Goal: Task Accomplishment & Management: Complete application form

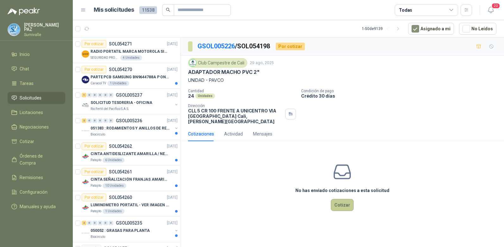
click at [336, 199] on button "Cotizar" at bounding box center [342, 205] width 23 height 12
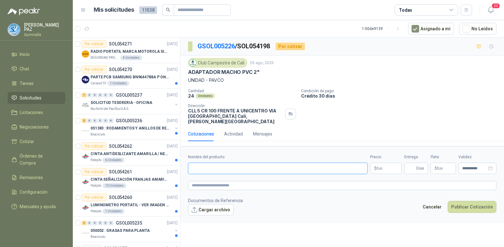
click at [191, 163] on input "Nombre del producto" at bounding box center [277, 168] width 179 height 11
paste input "**********"
type input "**********"
click at [382, 167] on span ",00" at bounding box center [380, 168] width 4 height 3
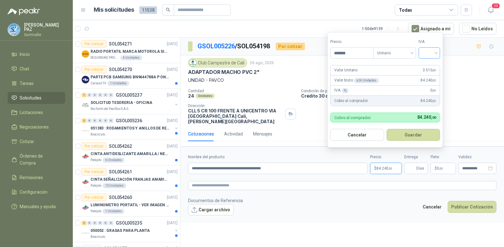
type input "*******"
click at [431, 49] on input "search" at bounding box center [429, 52] width 14 height 9
click at [431, 64] on div "19%" at bounding box center [431, 66] width 12 height 7
click at [412, 138] on button "Guardar" at bounding box center [414, 135] width 54 height 12
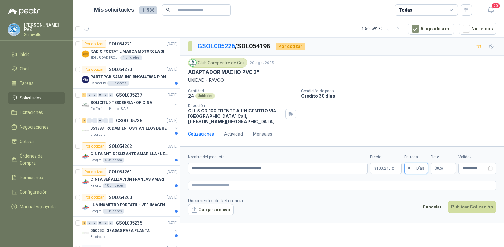
type input "*"
click at [442, 166] on p "$ 0 ,00" at bounding box center [442, 168] width 25 height 11
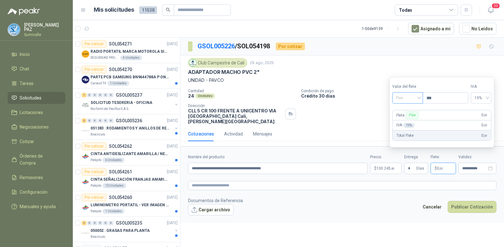
click at [414, 99] on span "Flex" at bounding box center [407, 97] width 23 height 9
click at [409, 122] on div "Incluido" at bounding box center [408, 121] width 22 height 7
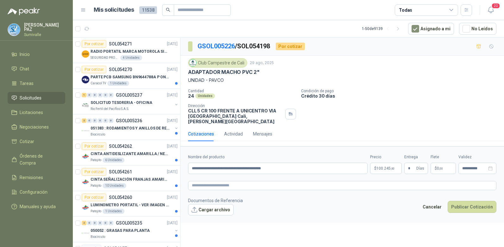
click at [464, 197] on footer "Documentos de Referencia Cargar archivo Cancelar Publicar Cotización" at bounding box center [342, 206] width 308 height 18
drag, startPoint x: 464, startPoint y: 194, endPoint x: 469, endPoint y: 199, distance: 7.2
click at [469, 201] on button "Publicar Cotización" at bounding box center [471, 207] width 49 height 12
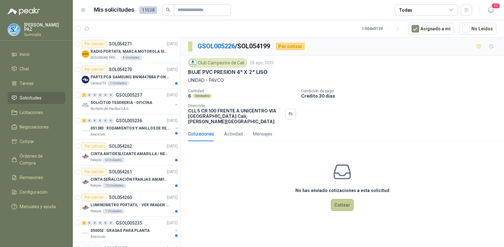
click at [338, 199] on button "Cotizar" at bounding box center [342, 205] width 23 height 12
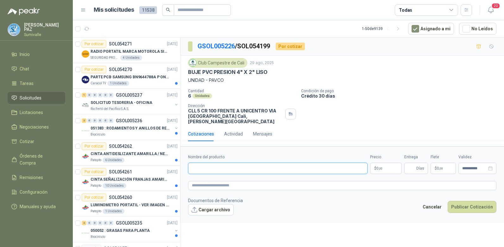
click at [205, 163] on input "Nombre del producto" at bounding box center [277, 168] width 179 height 11
paste input "**********"
type input "**********"
click at [393, 163] on p "$ 0 ,00" at bounding box center [386, 168] width 32 height 11
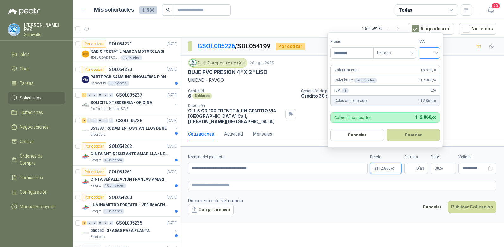
type input "********"
click at [429, 52] on input "search" at bounding box center [429, 52] width 14 height 9
click at [429, 63] on div "19%" at bounding box center [431, 66] width 12 height 7
click at [414, 136] on button "Guardar" at bounding box center [414, 135] width 54 height 12
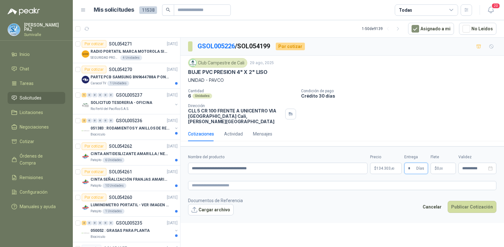
type input "*"
click at [442, 167] on span ",00" at bounding box center [441, 168] width 4 height 3
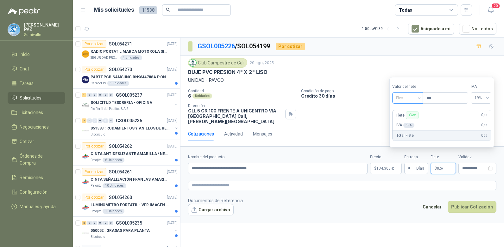
click at [397, 97] on span "Flex" at bounding box center [407, 97] width 23 height 9
click at [408, 121] on div "Incluido" at bounding box center [408, 121] width 22 height 7
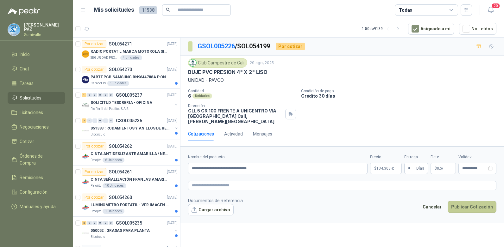
click at [469, 206] on button "Publicar Cotización" at bounding box center [471, 207] width 49 height 12
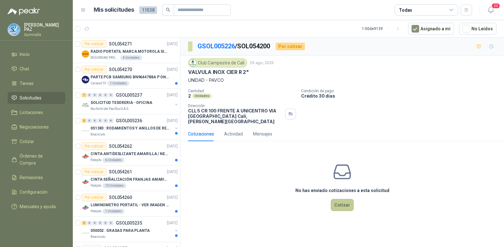
click at [340, 199] on button "Cotizar" at bounding box center [342, 205] width 23 height 12
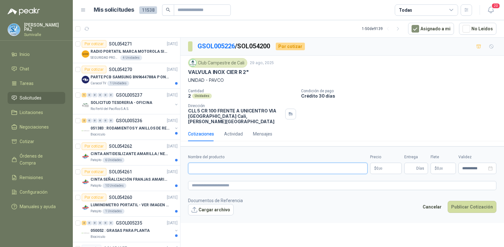
click at [216, 167] on input "Nombre del producto" at bounding box center [277, 168] width 179 height 11
paste input "**********"
type input "**********"
click at [384, 164] on p "$ 0 ,00" at bounding box center [386, 168] width 32 height 11
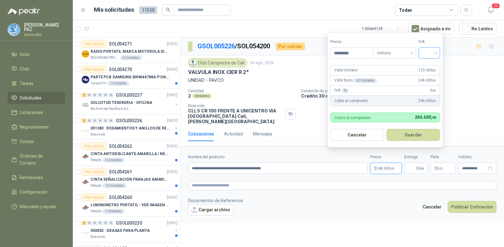
type input "*********"
click at [428, 53] on input "search" at bounding box center [429, 52] width 14 height 9
click at [428, 67] on div "19%" at bounding box center [431, 66] width 12 height 7
click at [423, 135] on button "Guardar" at bounding box center [414, 135] width 54 height 12
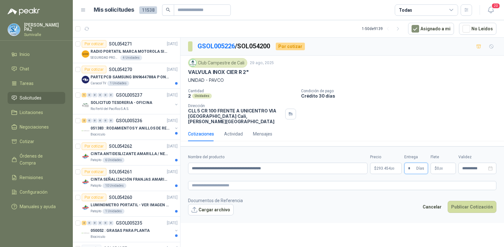
type input "*"
click at [442, 163] on p "$ 0 ,00" at bounding box center [442, 168] width 25 height 11
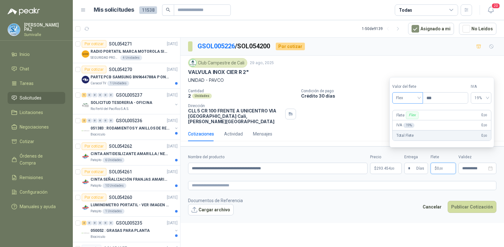
click at [409, 97] on span "Flex" at bounding box center [407, 97] width 23 height 9
click at [410, 122] on div "Incluido" at bounding box center [408, 121] width 22 height 7
click at [490, 210] on div "Cancelar Publicar Cotización" at bounding box center [457, 208] width 77 height 15
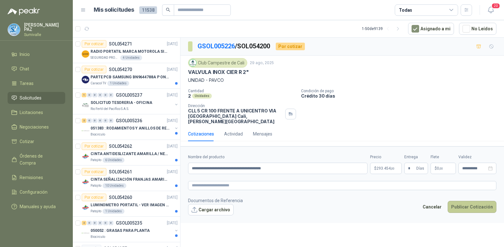
click at [485, 203] on button "Publicar Cotización" at bounding box center [471, 207] width 49 height 12
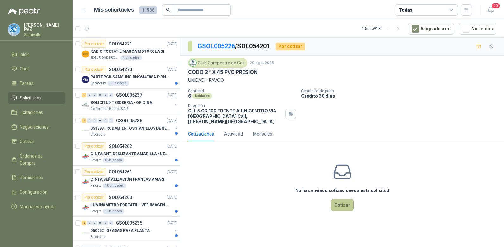
click at [338, 199] on button "Cotizar" at bounding box center [342, 205] width 23 height 12
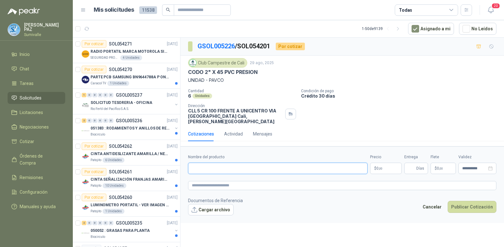
click at [223, 163] on input "Nombre del producto" at bounding box center [277, 168] width 179 height 11
paste input "**********"
type input "**********"
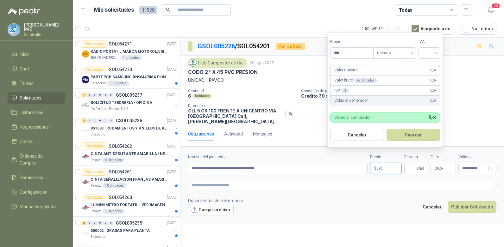
click at [383, 163] on p "$ 0 ,00" at bounding box center [386, 168] width 32 height 11
type input "*******"
click at [433, 52] on input "search" at bounding box center [429, 52] width 14 height 9
click at [430, 65] on div "19%" at bounding box center [431, 66] width 12 height 7
click at [421, 139] on button "Guardar" at bounding box center [414, 135] width 54 height 12
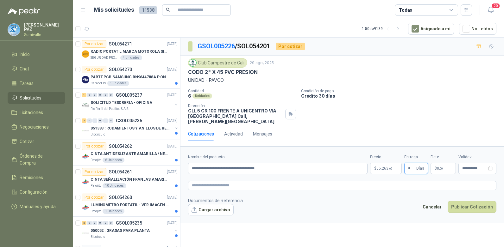
type input "*"
click at [453, 163] on p "$ 0 ,00" at bounding box center [442, 168] width 25 height 11
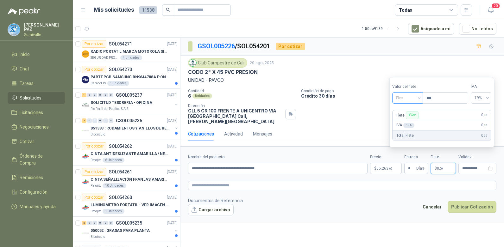
click at [402, 97] on span "Flex" at bounding box center [407, 97] width 23 height 9
click at [403, 120] on div "Incluido" at bounding box center [408, 121] width 22 height 7
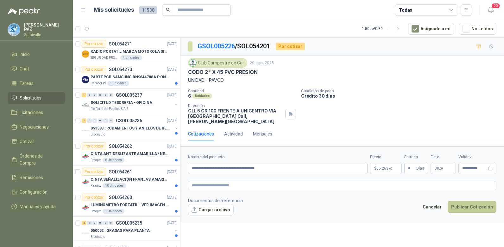
click at [470, 203] on button "Publicar Cotización" at bounding box center [471, 207] width 49 height 12
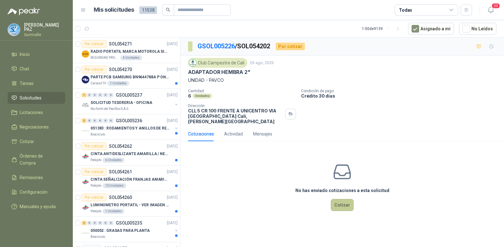
click at [348, 199] on button "Cotizar" at bounding box center [342, 205] width 23 height 12
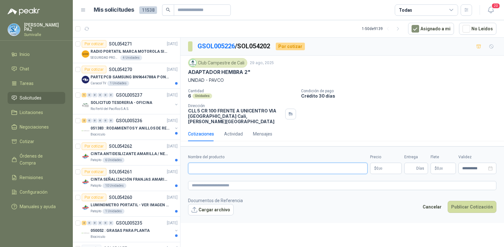
click at [200, 165] on input "Nombre del producto" at bounding box center [277, 168] width 179 height 11
paste input "**********"
type input "**********"
click at [387, 163] on p "$ 0 ,00" at bounding box center [386, 168] width 32 height 11
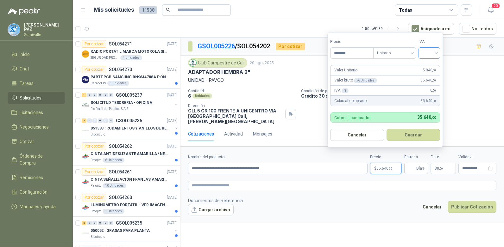
type input "*******"
click at [423, 48] on input "search" at bounding box center [429, 52] width 14 height 9
click at [429, 60] on div "19 5 19% 5% 0%" at bounding box center [431, 76] width 22 height 33
click at [431, 65] on div "19%" at bounding box center [431, 66] width 12 height 7
click at [424, 135] on button "Guardar" at bounding box center [414, 135] width 54 height 12
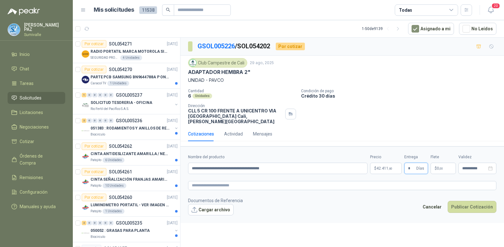
type input "*"
click at [445, 163] on p "$ 0 ,00" at bounding box center [442, 168] width 25 height 11
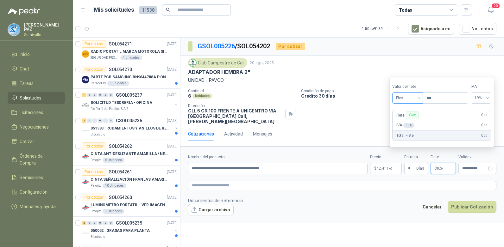
click at [410, 100] on span "Flex" at bounding box center [407, 97] width 23 height 9
click at [410, 123] on div "Incluido" at bounding box center [408, 121] width 22 height 7
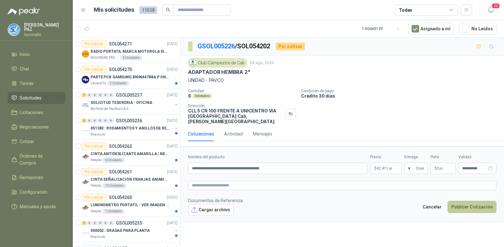
click at [475, 201] on button "Publicar Cotización" at bounding box center [471, 207] width 49 height 12
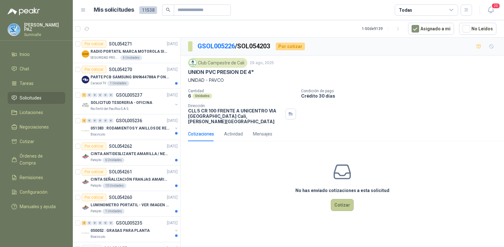
click at [348, 203] on button "Cotizar" at bounding box center [342, 205] width 23 height 12
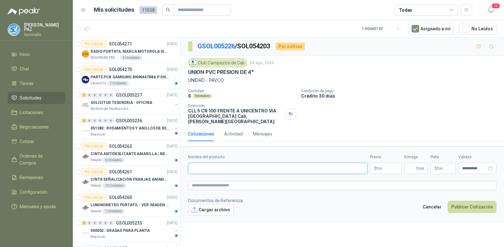
click at [209, 165] on input "Nombre del producto" at bounding box center [277, 168] width 179 height 11
paste input "**********"
type input "**********"
click at [390, 163] on p "$ 0 ,00" at bounding box center [386, 168] width 32 height 11
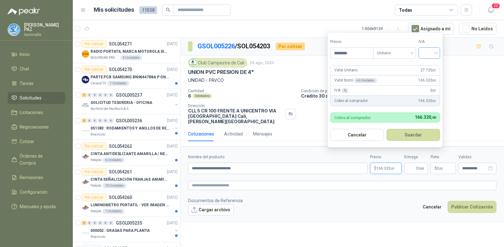
click at [438, 57] on div at bounding box center [429, 52] width 22 height 11
type input "********"
click at [432, 64] on div "19%" at bounding box center [431, 66] width 12 height 7
click at [411, 133] on button "Guardar" at bounding box center [414, 135] width 54 height 12
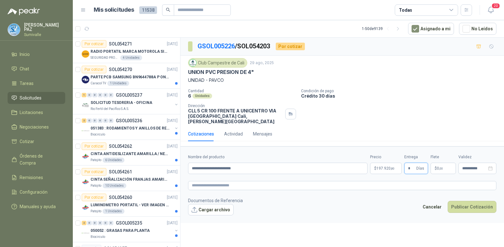
type input "*"
click at [445, 163] on p "$ 0 ,00" at bounding box center [442, 168] width 25 height 11
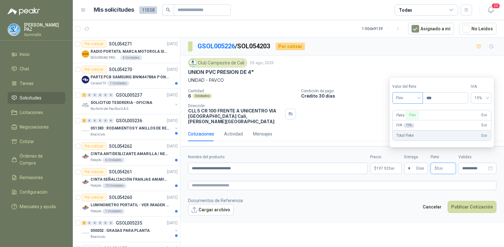
click at [402, 99] on span "Flex" at bounding box center [407, 97] width 23 height 9
click at [409, 124] on div "Incluido" at bounding box center [408, 121] width 22 height 7
click at [469, 206] on button "Publicar Cotización" at bounding box center [471, 207] width 49 height 12
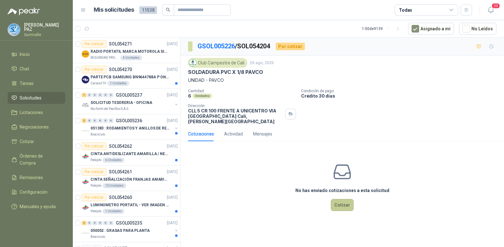
click at [340, 204] on button "Cotizar" at bounding box center [342, 205] width 23 height 12
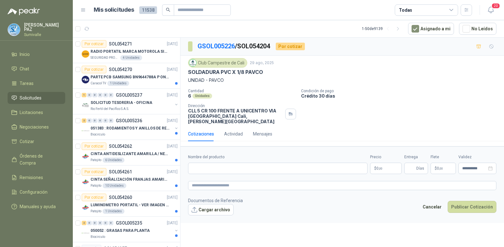
click at [227, 157] on div "Nombre del producto" at bounding box center [277, 164] width 179 height 20
click at [225, 163] on input "Nombre del producto" at bounding box center [277, 168] width 179 height 11
paste input "**********"
type input "**********"
click at [377, 167] on span "0 ,00" at bounding box center [379, 169] width 6 height 4
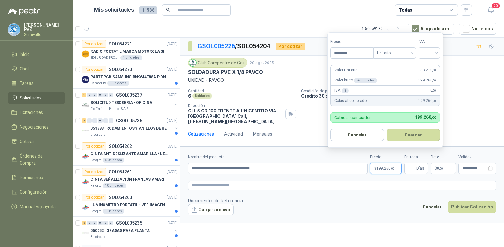
type input "********"
drag, startPoint x: 442, startPoint y: 47, endPoint x: 437, endPoint y: 50, distance: 5.7
click at [440, 47] on form "Precio ******** Tipo Unitario IVA Valor Unitario 33.210 ,00 Valor bruto x 6 Uni…" at bounding box center [384, 89] width 115 height 115
click at [436, 51] on input "search" at bounding box center [429, 52] width 14 height 9
click at [428, 63] on div "19%" at bounding box center [431, 66] width 12 height 7
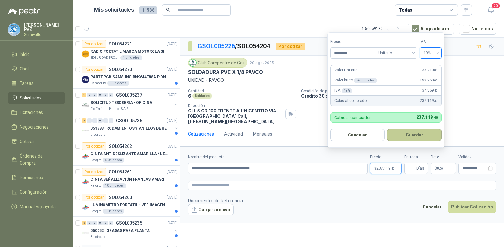
click at [426, 132] on button "Guardar" at bounding box center [414, 135] width 54 height 12
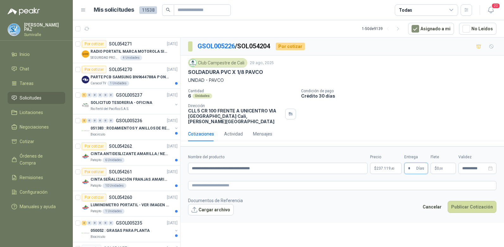
type input "*"
click at [437, 167] on span "0 ,00" at bounding box center [440, 169] width 6 height 4
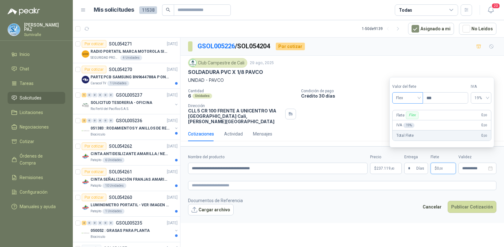
click at [405, 96] on span "Flex" at bounding box center [407, 97] width 23 height 9
click at [408, 123] on div "Incluido" at bounding box center [408, 121] width 22 height 7
click at [471, 203] on button "Publicar Cotización" at bounding box center [471, 207] width 49 height 12
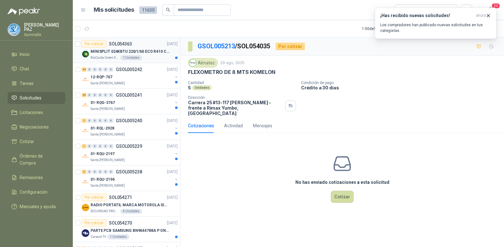
click at [138, 56] on div "1 Unidades" at bounding box center [131, 57] width 22 height 5
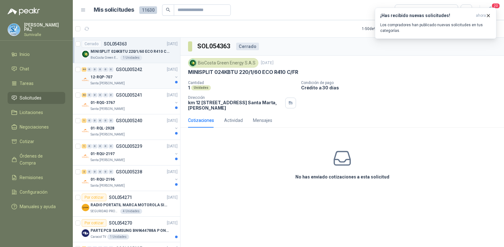
click at [140, 75] on div "12-RQP-707" at bounding box center [131, 77] width 82 height 8
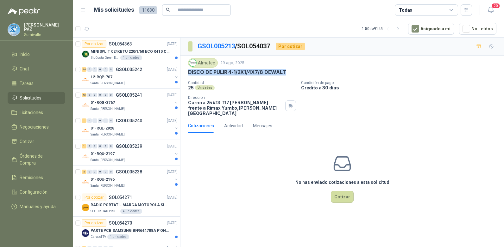
drag, startPoint x: 187, startPoint y: 72, endPoint x: 305, endPoint y: 72, distance: 117.4
click at [305, 72] on div "Almatec [DATE] DISCO DE PULIR 4-1/2X1/4X7/8 DEWALT Cantidad 25 Unidades Condici…" at bounding box center [341, 87] width 323 height 63
copy p "DISCO DE PULIR 4-1/2X1/4X7/8 DEWALT"
click at [345, 199] on div "No has enviado cotizaciones a esta solicitud Cotizar" at bounding box center [341, 178] width 323 height 81
click at [344, 193] on button "Cotizar" at bounding box center [342, 197] width 23 height 12
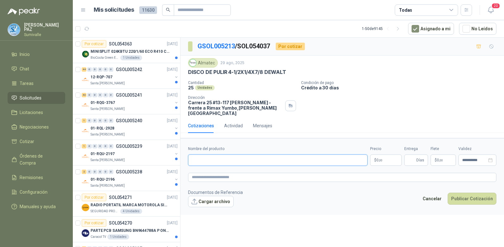
click at [248, 155] on input "Nombre del producto" at bounding box center [277, 160] width 179 height 11
paste input "**********"
type input "**********"
click at [380, 156] on body "JUAN CAMILO PAZ Sumivalle Inicio Chat Tareas Solicitudes Licitaciones Negociaci…" at bounding box center [252, 123] width 504 height 247
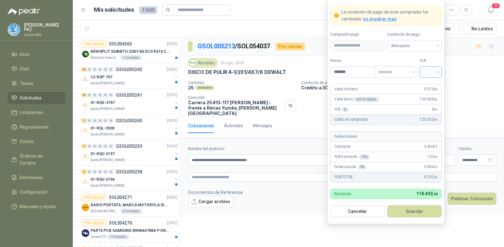
type input "*******"
click at [427, 72] on input "search" at bounding box center [430, 71] width 14 height 9
click at [427, 84] on div "19%" at bounding box center [431, 85] width 12 height 7
click at [413, 48] on span "Anticipado" at bounding box center [414, 45] width 47 height 9
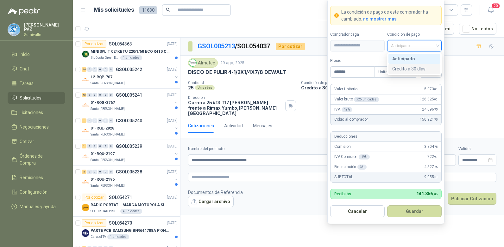
click at [411, 71] on div "Crédito a 30 días" at bounding box center [414, 68] width 44 height 7
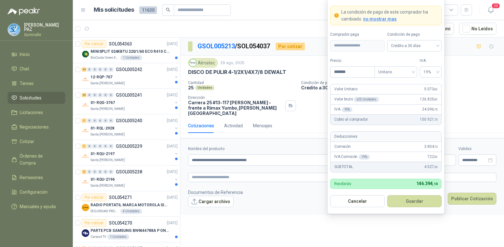
click at [415, 210] on form "**********" at bounding box center [385, 106] width 117 height 215
click at [414, 206] on button "Guardar" at bounding box center [414, 202] width 54 height 12
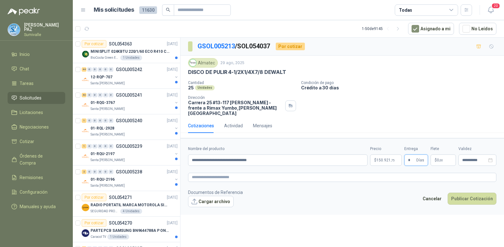
type input "*"
click at [436, 159] on span "$" at bounding box center [435, 161] width 2 height 4
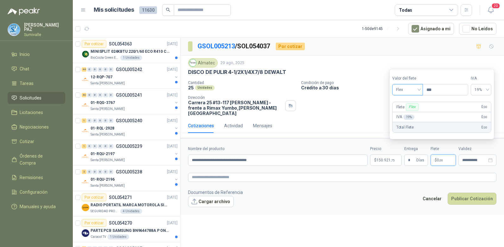
click at [411, 92] on span "Flex" at bounding box center [407, 89] width 23 height 9
click at [406, 112] on div "Incluido" at bounding box center [408, 113] width 22 height 7
click at [475, 193] on button "Publicar Cotización" at bounding box center [471, 199] width 49 height 12
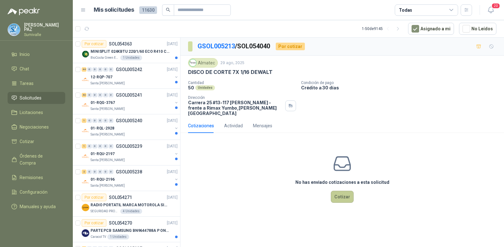
click at [343, 191] on button "Cotizar" at bounding box center [342, 197] width 23 height 12
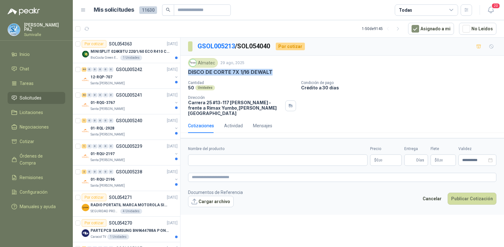
drag, startPoint x: 189, startPoint y: 72, endPoint x: 278, endPoint y: 74, distance: 88.6
click at [278, 74] on div "DISCO DE CORTE 7X 1/16 DEWALT" at bounding box center [342, 72] width 308 height 7
copy p "DISCO DE CORTE 7X 1/16 DEWALT"
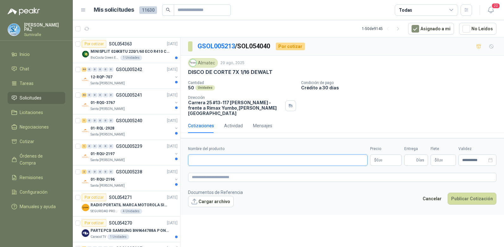
click at [245, 155] on input "Nombre del producto" at bounding box center [277, 160] width 179 height 11
paste input "**********"
type input "**********"
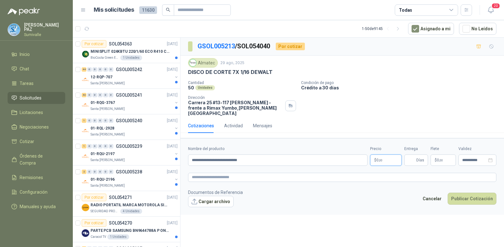
click at [385, 155] on p "$ 0 ,00" at bounding box center [386, 160] width 32 height 11
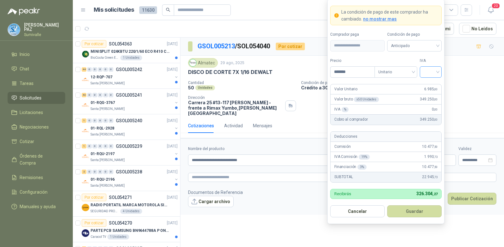
type input "*******"
click at [430, 69] on input "search" at bounding box center [430, 71] width 14 height 9
click at [428, 84] on div "19%" at bounding box center [431, 85] width 12 height 7
click at [421, 47] on span "Anticipado" at bounding box center [414, 45] width 47 height 9
click at [416, 45] on span "Anticipado" at bounding box center [414, 45] width 47 height 9
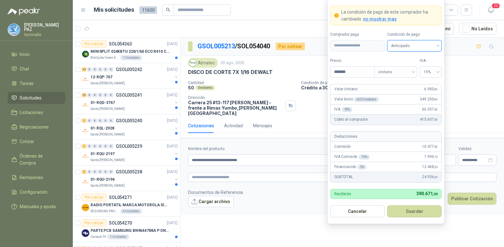
click at [407, 50] on span "Anticipado" at bounding box center [414, 45] width 47 height 9
click at [409, 66] on div "Crédito a 30 días" at bounding box center [414, 68] width 44 height 7
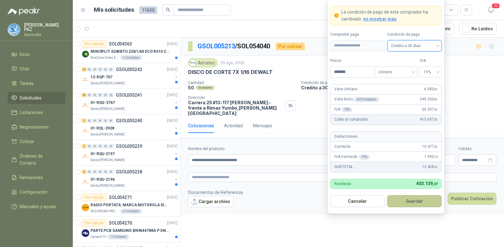
click at [414, 200] on button "Guardar" at bounding box center [414, 202] width 54 height 12
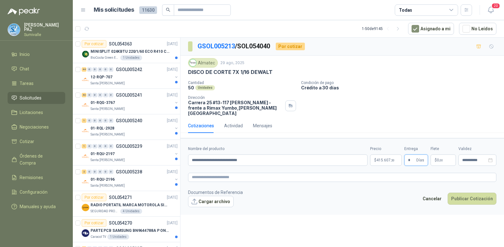
type input "*"
click at [438, 157] on p "$ 0 ,00" at bounding box center [442, 160] width 25 height 11
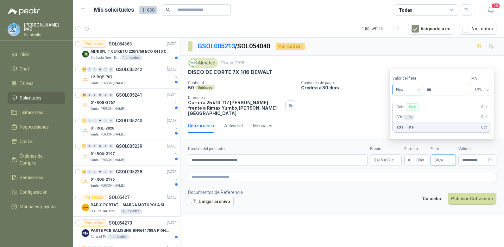
click at [404, 86] on span "Flex" at bounding box center [407, 89] width 23 height 9
click at [411, 114] on div "Incluido" at bounding box center [408, 113] width 22 height 7
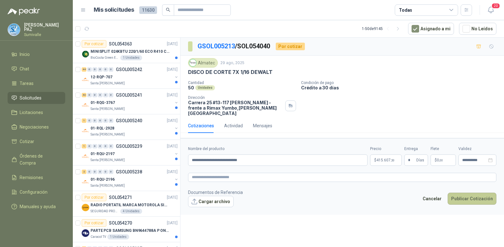
click at [471, 193] on button "Publicar Cotización" at bounding box center [471, 199] width 49 height 12
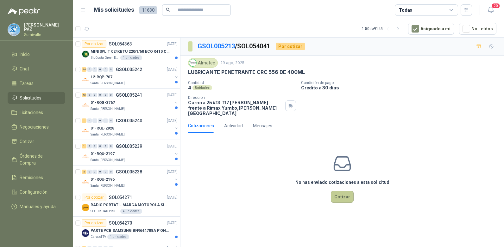
click at [346, 194] on button "Cotizar" at bounding box center [342, 197] width 23 height 12
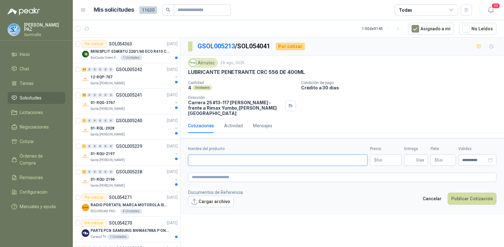
click at [206, 156] on input "Nombre del producto" at bounding box center [277, 160] width 179 height 11
paste input "**********"
type input "**********"
click at [385, 155] on body "JUAN CAMILO PAZ Sumivalle Inicio Chat Tareas Solicitudes Licitaciones Negociaci…" at bounding box center [252, 123] width 504 height 247
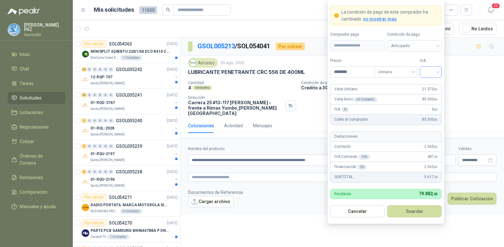
type input "********"
click at [435, 71] on input "search" at bounding box center [430, 71] width 14 height 9
click at [431, 82] on div "19%" at bounding box center [431, 85] width 12 height 7
click at [428, 208] on button "Guardar" at bounding box center [414, 212] width 54 height 12
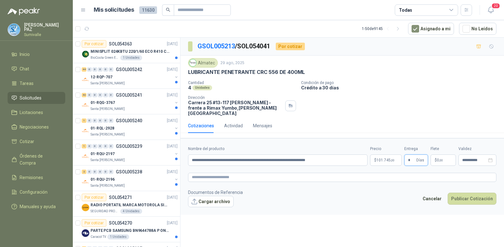
type input "*"
click at [435, 155] on p "$ 0 ,00" at bounding box center [442, 160] width 25 height 11
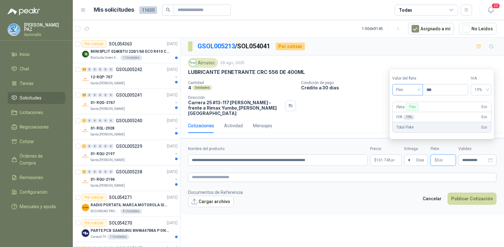
click at [416, 93] on span "Flex" at bounding box center [407, 89] width 23 height 9
click at [411, 108] on div "Flex" at bounding box center [407, 103] width 29 height 10
click at [406, 92] on span "Flex" at bounding box center [407, 89] width 23 height 9
click at [405, 109] on div "Incluido" at bounding box center [407, 113] width 29 height 10
click at [480, 194] on button "Publicar Cotización" at bounding box center [471, 199] width 49 height 12
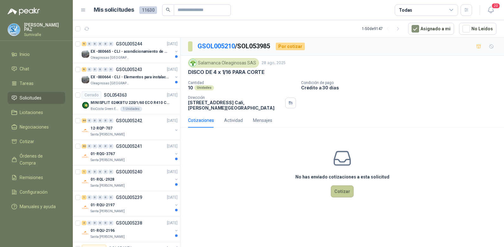
click at [344, 191] on button "Cotizar" at bounding box center [342, 192] width 23 height 12
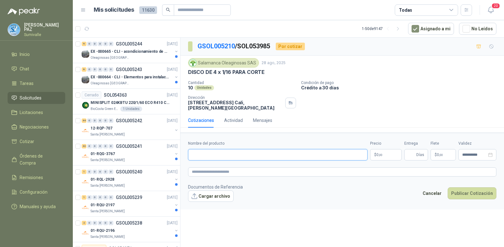
click at [224, 149] on input "Nombre del producto" at bounding box center [277, 154] width 179 height 11
paste input "**********"
type input "**********"
click at [385, 150] on p "$ 0 ,00" at bounding box center [386, 154] width 32 height 11
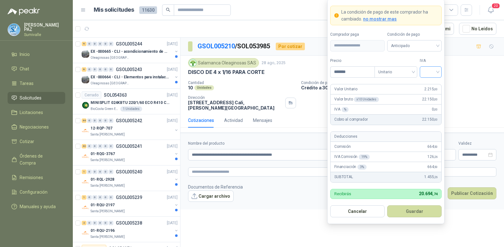
type input "*******"
click at [430, 70] on input "search" at bounding box center [430, 71] width 14 height 9
click at [431, 86] on div "19%" at bounding box center [431, 85] width 12 height 7
click at [423, 50] on span at bounding box center [414, 46] width 47 height 11
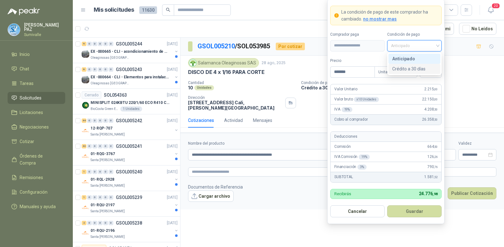
click at [415, 72] on div "Crédito a 30 días" at bounding box center [414, 68] width 44 height 7
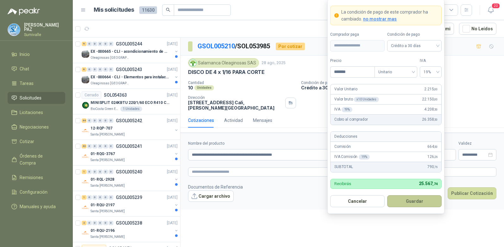
click at [420, 201] on button "Guardar" at bounding box center [414, 202] width 54 height 12
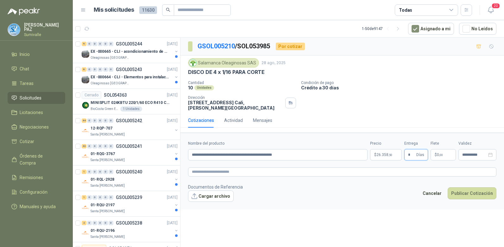
type input "*"
click at [439, 149] on p "$ 0 ,00" at bounding box center [442, 154] width 25 height 11
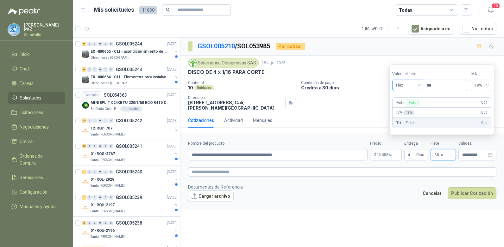
click at [403, 85] on span "Flex" at bounding box center [407, 85] width 23 height 9
click at [407, 107] on div "Incluido" at bounding box center [408, 108] width 22 height 7
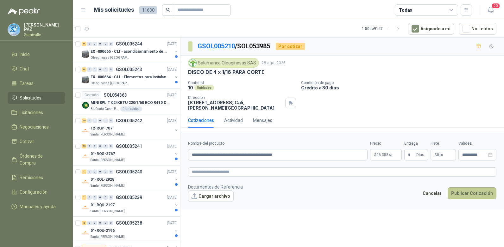
click at [471, 190] on button "Publicar Cotización" at bounding box center [471, 194] width 49 height 12
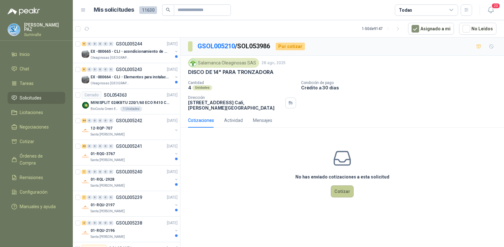
click at [341, 188] on button "Cotizar" at bounding box center [342, 192] width 23 height 12
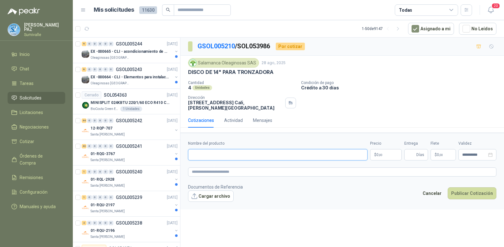
click at [209, 152] on input "Nombre del producto" at bounding box center [277, 154] width 179 height 11
paste input "**********"
type input "**********"
click at [391, 150] on body "[PERSON_NAME] Inicio Chat Tareas Solicitudes Licitaciones Negociaciones Cotizar…" at bounding box center [252, 123] width 504 height 247
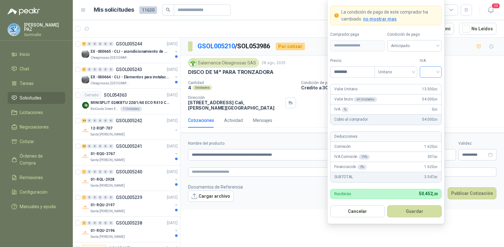
type input "********"
click at [429, 71] on input "search" at bounding box center [430, 71] width 14 height 9
click at [433, 85] on div "19%" at bounding box center [431, 85] width 12 height 7
click at [415, 45] on span "Anticipado" at bounding box center [414, 45] width 47 height 9
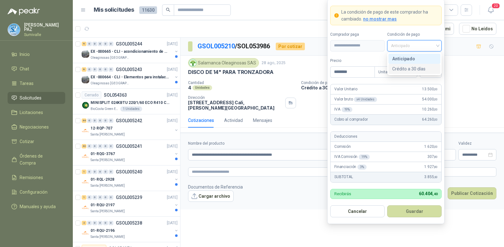
click at [411, 68] on div "Crédito a 30 días" at bounding box center [414, 68] width 44 height 7
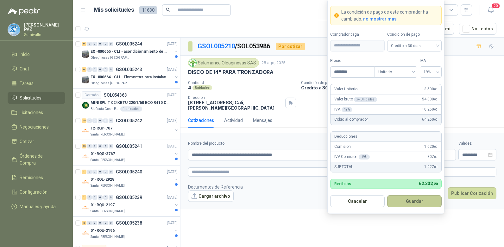
click at [417, 204] on button "Guardar" at bounding box center [414, 202] width 54 height 12
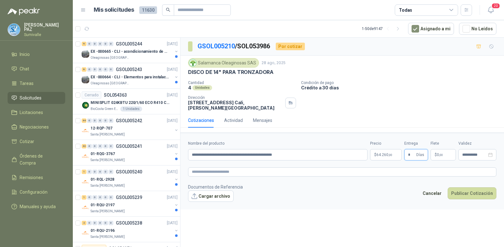
type input "*"
click at [451, 149] on p "$ 0 ,00" at bounding box center [442, 154] width 25 height 11
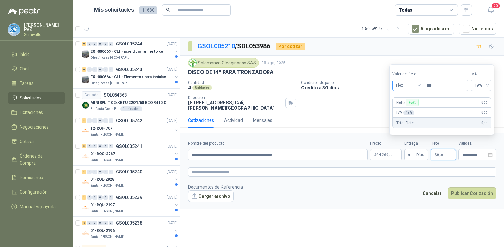
click at [402, 85] on span "Flex" at bounding box center [407, 85] width 23 height 9
click at [406, 110] on div "Incluido" at bounding box center [408, 108] width 22 height 7
click at [465, 188] on button "Publicar Cotización" at bounding box center [471, 194] width 49 height 12
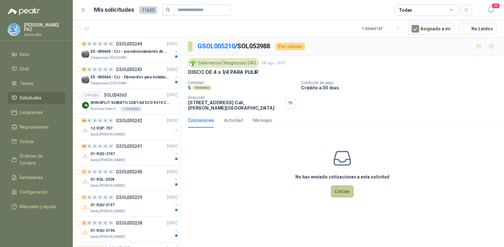
click at [339, 188] on button "Cotizar" at bounding box center [342, 192] width 23 height 12
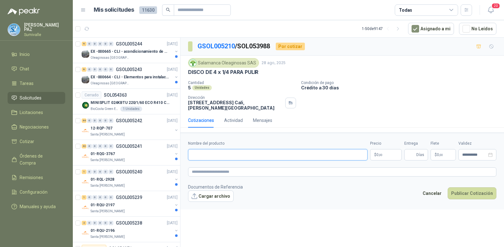
click at [225, 153] on input "Nombre del producto" at bounding box center [277, 154] width 179 height 11
paste input "**********"
type input "**********"
click at [380, 148] on body "[PERSON_NAME] Inicio Chat Tareas Solicitudes Licitaciones Negociaciones Cotizar…" at bounding box center [252, 123] width 504 height 247
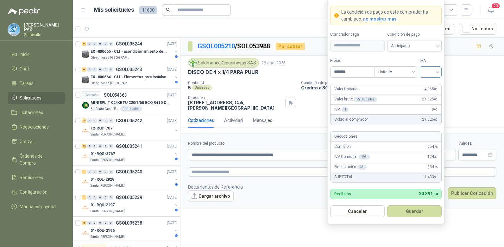
type input "*******"
click at [430, 69] on input "search" at bounding box center [430, 71] width 14 height 9
click at [432, 82] on div "19%" at bounding box center [431, 85] width 12 height 7
click at [423, 55] on form "**********" at bounding box center [385, 111] width 117 height 225
click at [421, 45] on span "Anticipado" at bounding box center [414, 45] width 47 height 9
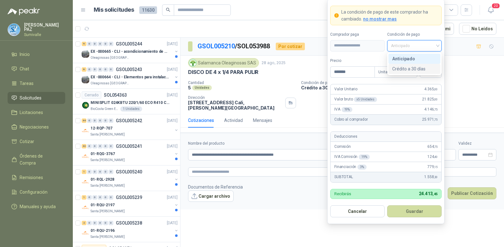
click at [417, 65] on div "Crédito a 30 días" at bounding box center [414, 68] width 44 height 7
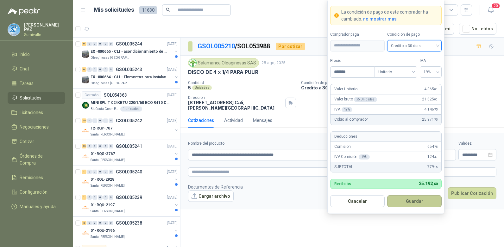
click at [421, 201] on button "Guardar" at bounding box center [414, 202] width 54 height 12
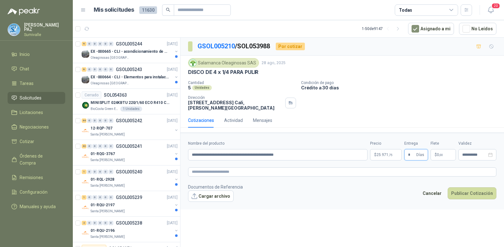
type input "*"
click at [434, 141] on label "Flete" at bounding box center [442, 144] width 25 height 6
click at [435, 153] on span "$" at bounding box center [435, 155] width 2 height 4
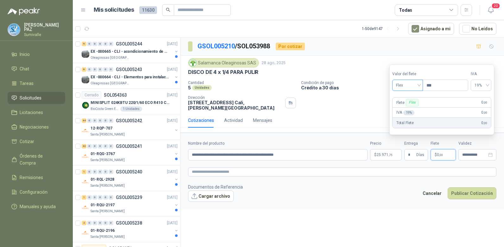
click at [410, 88] on span "Flex" at bounding box center [407, 85] width 23 height 9
click at [412, 110] on div "Incluido" at bounding box center [408, 108] width 22 height 7
click at [476, 188] on button "Publicar Cotización" at bounding box center [471, 194] width 49 height 12
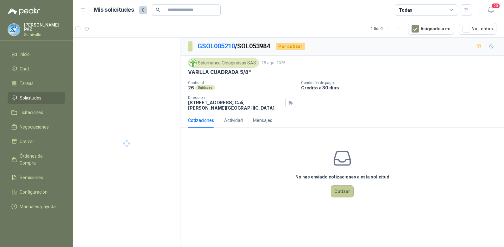
click at [341, 189] on button "Cotizar" at bounding box center [342, 192] width 23 height 12
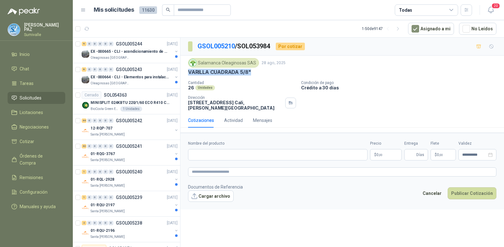
drag, startPoint x: 188, startPoint y: 73, endPoint x: 253, endPoint y: 73, distance: 65.2
click at [253, 73] on div "VARILLA CUADRADA 5/8"" at bounding box center [342, 72] width 308 height 7
copy p "VARILLA CUADRADA 5/8""
click at [242, 152] on input "Nombre del producto" at bounding box center [277, 154] width 179 height 11
paste input "**********"
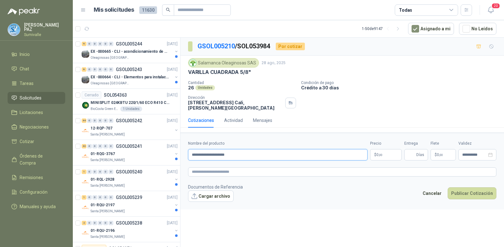
type input "**********"
click at [376, 150] on body "[PERSON_NAME] Inicio Chat Tareas Solicitudes Licitaciones Negociaciones Cotizar…" at bounding box center [252, 123] width 504 height 247
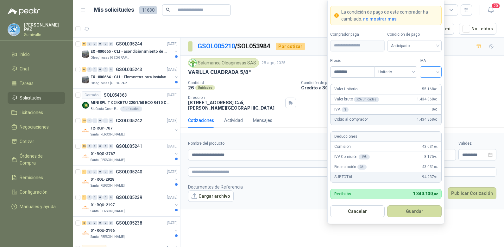
type input "********"
click at [430, 70] on input "search" at bounding box center [430, 71] width 14 height 9
click at [428, 80] on div "19%" at bounding box center [430, 85] width 19 height 10
click at [417, 44] on span "Anticipado" at bounding box center [414, 45] width 47 height 9
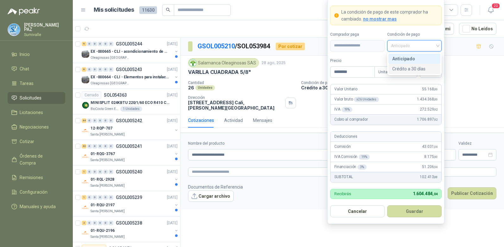
click at [414, 65] on div "Crédito a 30 días" at bounding box center [414, 68] width 44 height 7
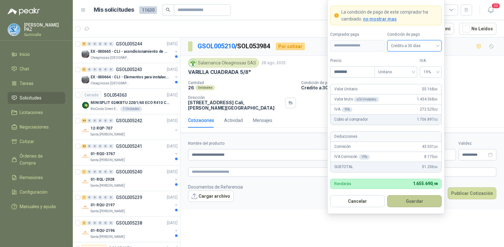
click at [417, 199] on button "Guardar" at bounding box center [414, 202] width 54 height 12
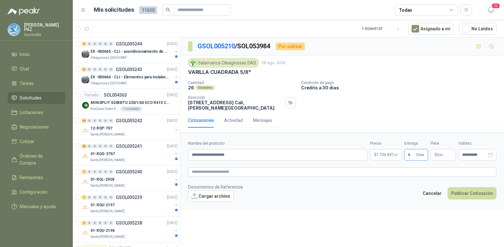
type input "*"
click at [441, 149] on p "$ 0 ,00" at bounding box center [442, 154] width 25 height 11
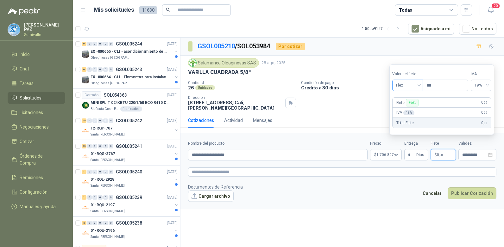
click at [408, 89] on span "Flex" at bounding box center [407, 85] width 23 height 9
click at [407, 109] on div "Incluido" at bounding box center [408, 108] width 22 height 7
click at [471, 190] on button "Publicar Cotización" at bounding box center [471, 194] width 49 height 12
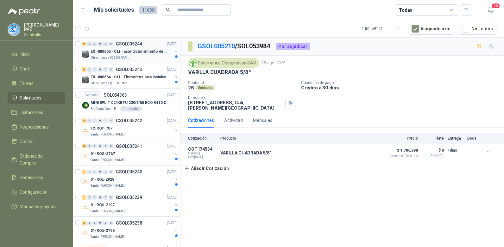
click at [127, 52] on p "EX -000665 - CLI - acondicionamiento de caja para" at bounding box center [129, 52] width 79 height 6
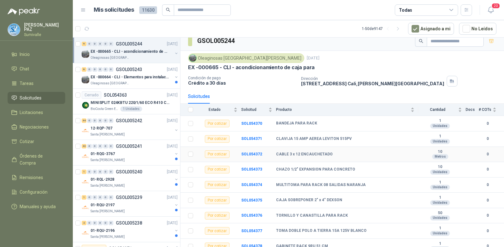
scroll to position [11, 0]
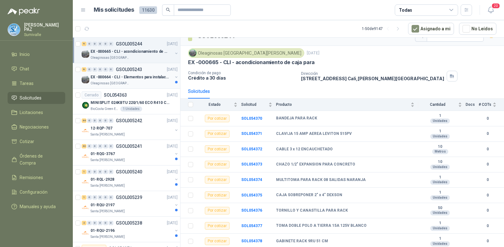
click at [145, 76] on p "EX -000664 - CLI - Elementos para instalacion de c" at bounding box center [129, 77] width 79 height 6
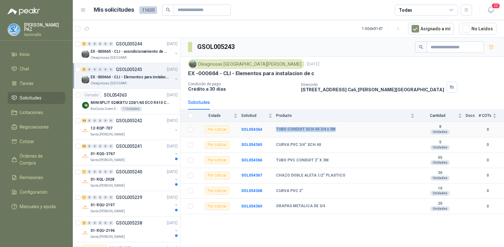
drag, startPoint x: 276, startPoint y: 129, endPoint x: 346, endPoint y: 128, distance: 70.6
click at [346, 128] on tr "Por cotizar SOL054364 TUBO CONDUIT SCH 40 3/4 x 3M 8 Unidades 0" at bounding box center [341, 130] width 323 height 16
drag, startPoint x: 273, startPoint y: 144, endPoint x: 326, endPoint y: 144, distance: 52.8
click at [326, 144] on tr "Por cotizar SOL054365 CURVA PVC 3/4" SCH 40 5 Unidades 0" at bounding box center [341, 146] width 323 height 16
copy tr "CURVA PVC 3/4" SCH 40"
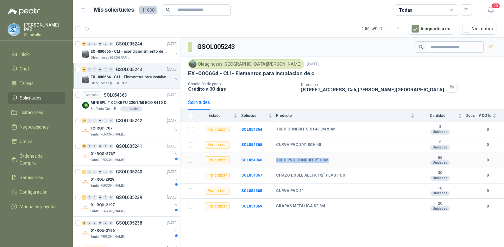
drag, startPoint x: 275, startPoint y: 161, endPoint x: 331, endPoint y: 160, distance: 56.0
click at [331, 160] on tr "Por cotizar SOL054366 TUBO PVC CONDUIT 2" X 3M 55 Unidades 0" at bounding box center [341, 161] width 323 height 16
copy tr "TUBO PVC CONDUIT 2" X 3M"
drag, startPoint x: 276, startPoint y: 190, endPoint x: 316, endPoint y: 188, distance: 39.9
click at [316, 188] on td "CURVA PVC 2"" at bounding box center [347, 192] width 142 height 16
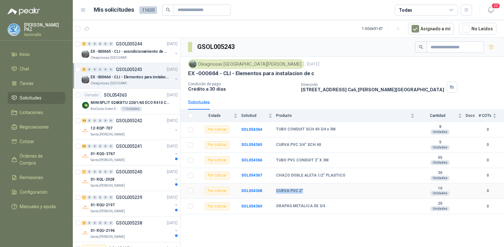
copy b "CURVA PVC 2""
drag, startPoint x: 274, startPoint y: 207, endPoint x: 340, endPoint y: 204, distance: 66.5
click at [340, 204] on tr "Por cotizar SOL054369 GRAPAS METALICA DE 3/4 20 Unidades 0" at bounding box center [341, 207] width 323 height 16
copy tr "GRAPAS METALICA DE 3/4"
